Goal: Task Accomplishment & Management: Manage account settings

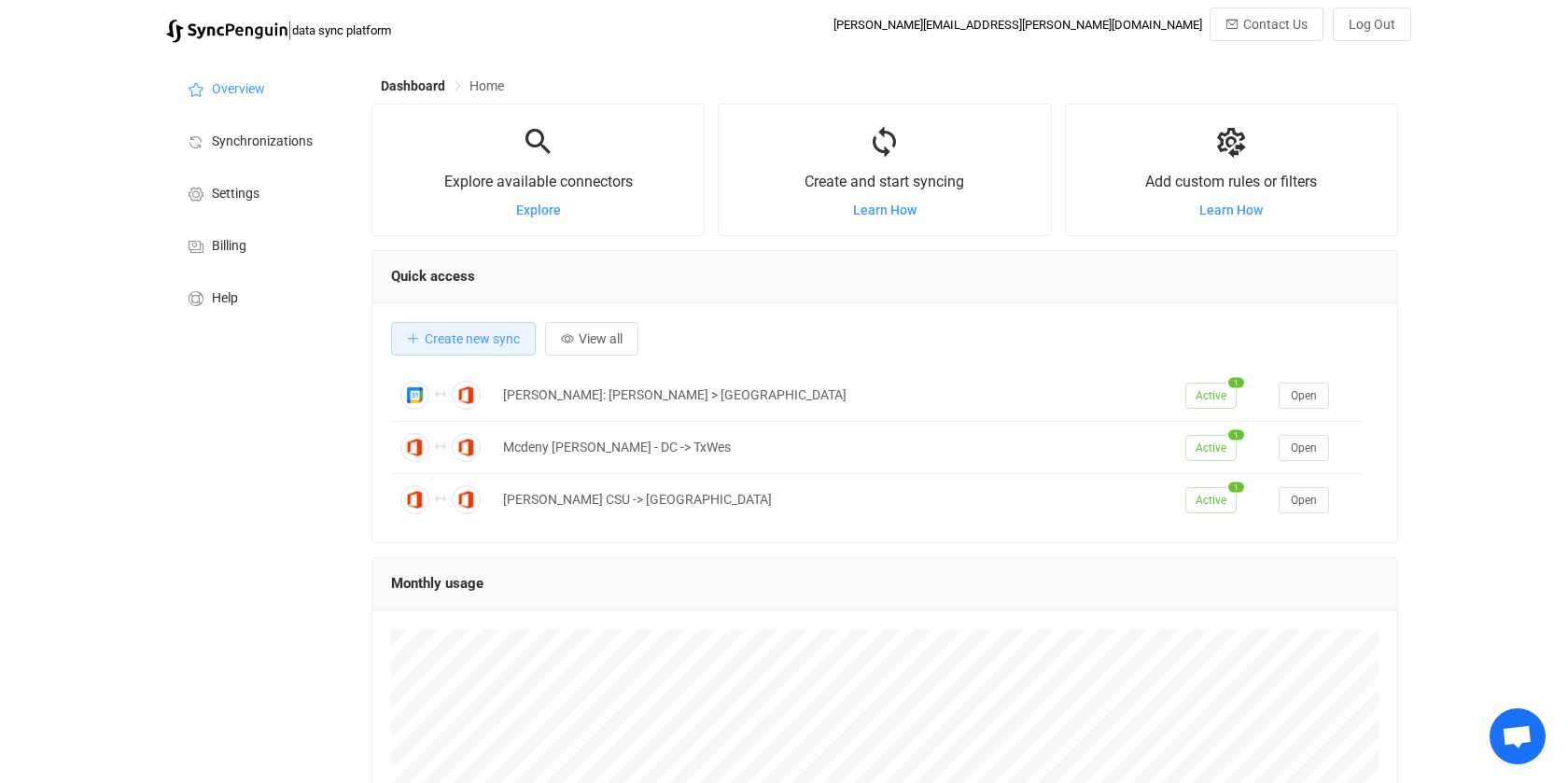
scroll to position [362, 1026]
click at [613, 346] on button "View all" at bounding box center [592, 339] width 94 height 34
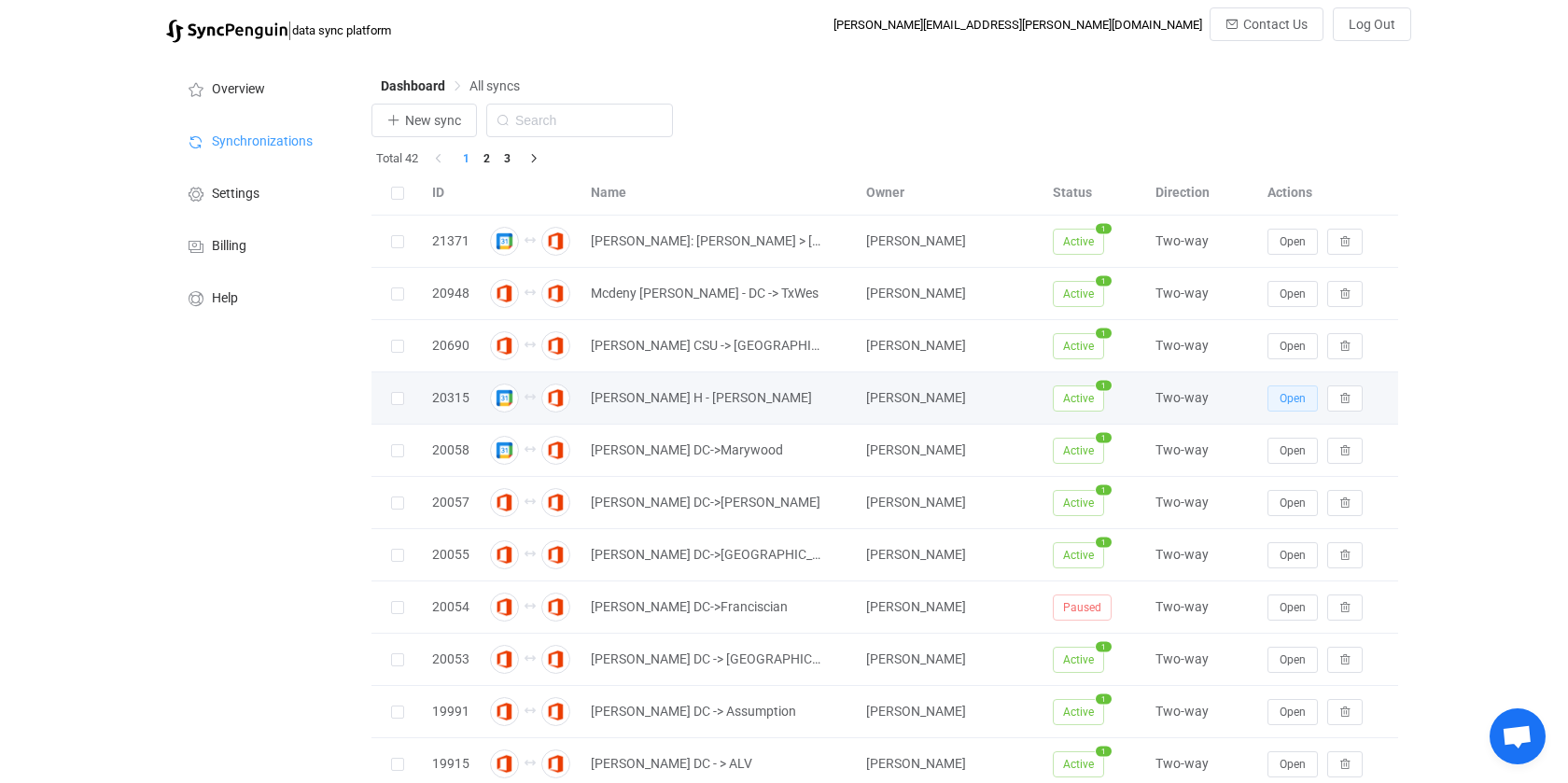
click at [1284, 402] on span "Open" at bounding box center [1292, 399] width 26 height 13
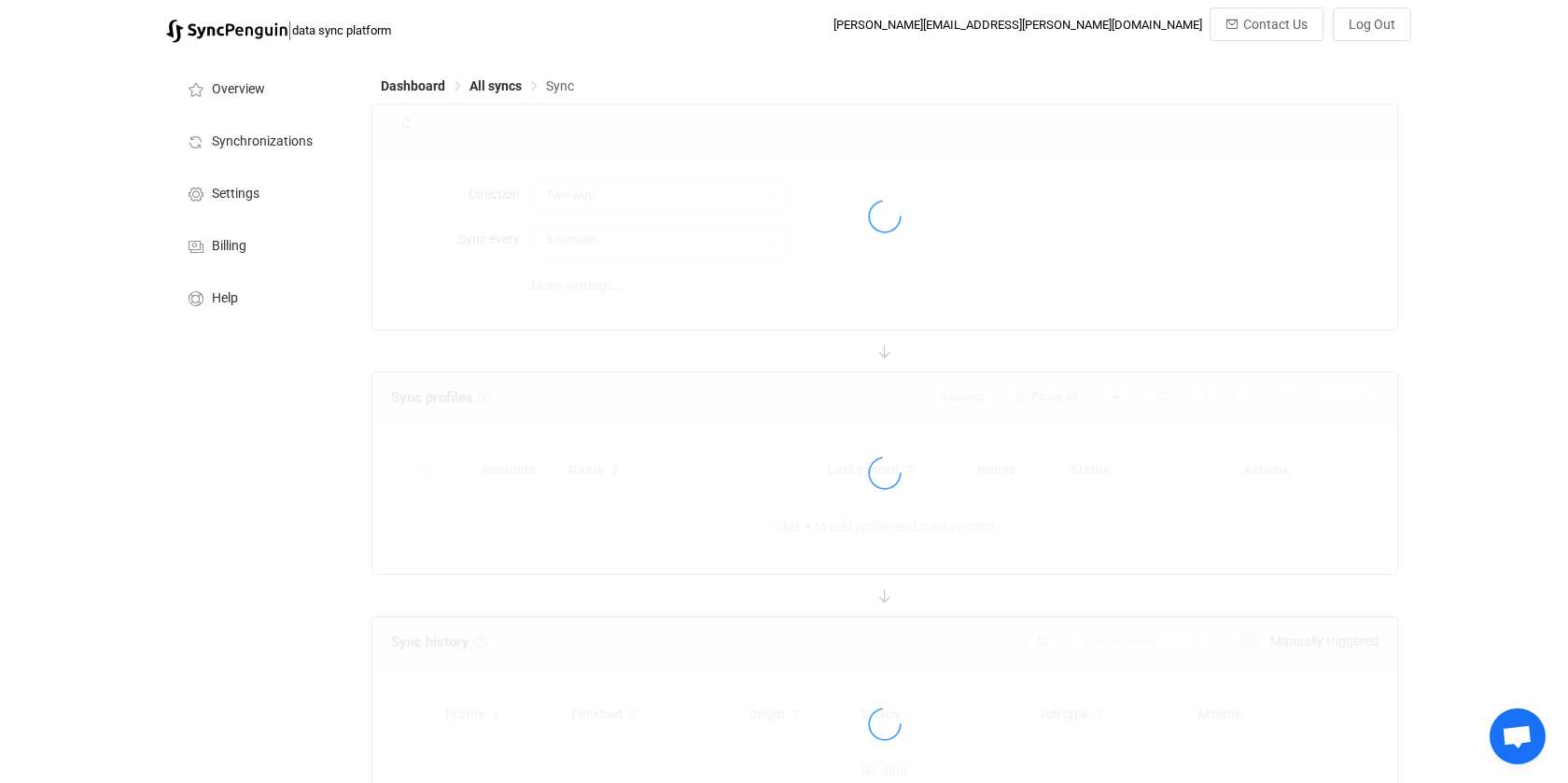
type input "10 minutes"
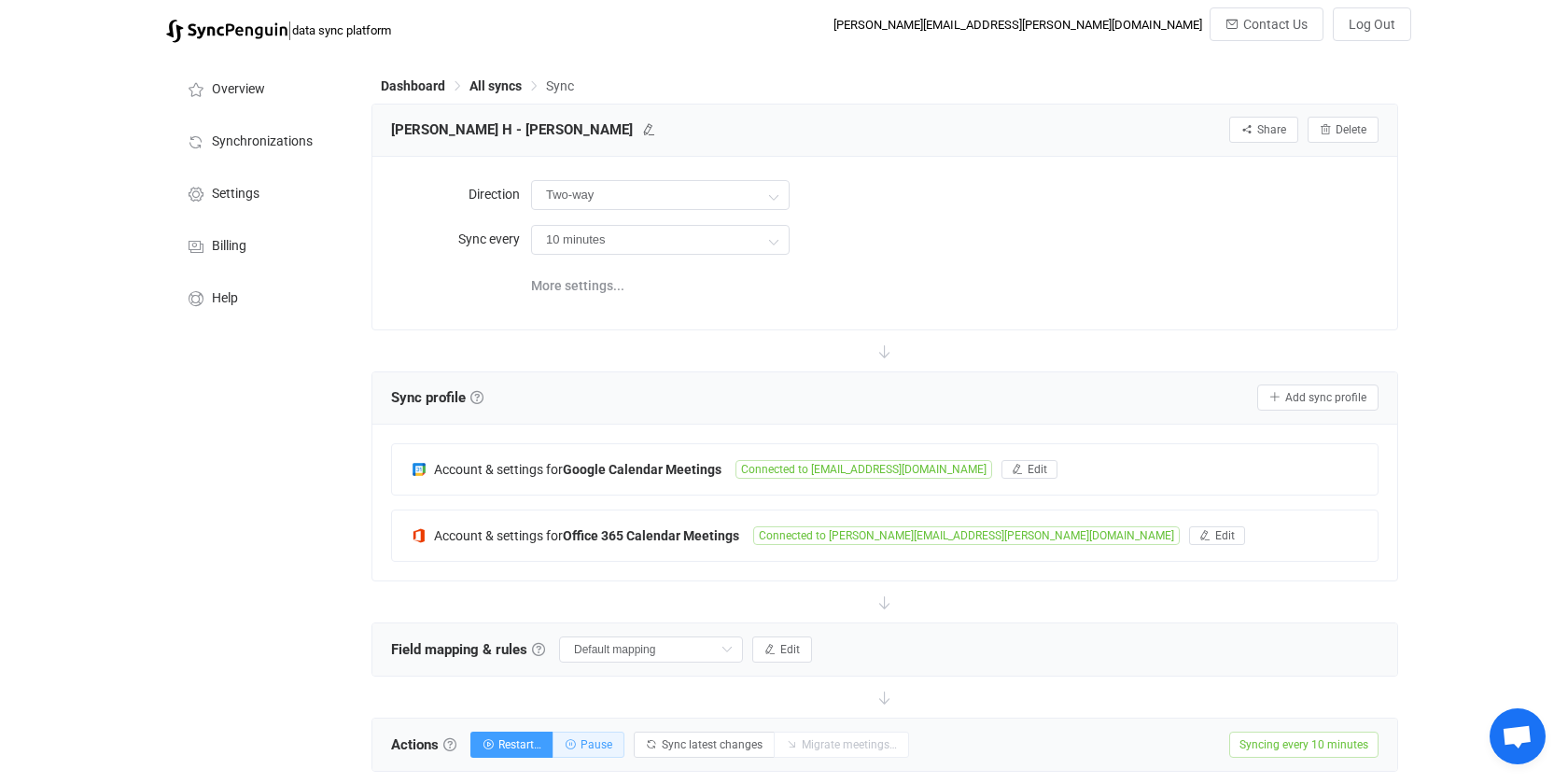
click at [589, 743] on span "Pause" at bounding box center [596, 745] width 32 height 13
click at [496, 90] on span "All syncs" at bounding box center [495, 86] width 53 height 15
